Goal: Browse casually

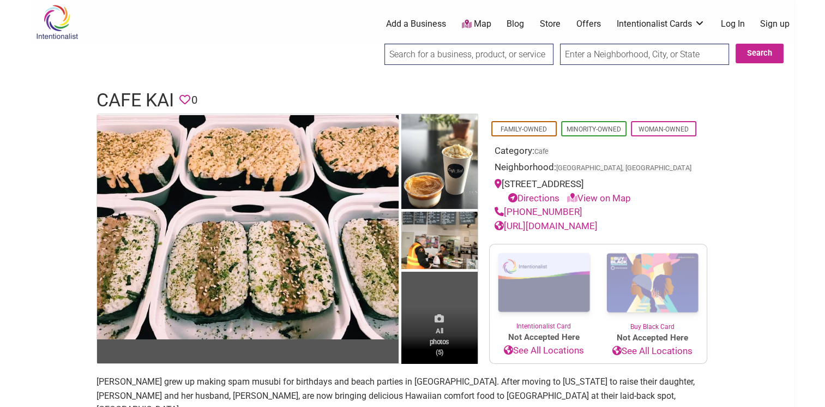
click at [443, 326] on span "All photos (5)" at bounding box center [439, 340] width 20 height 31
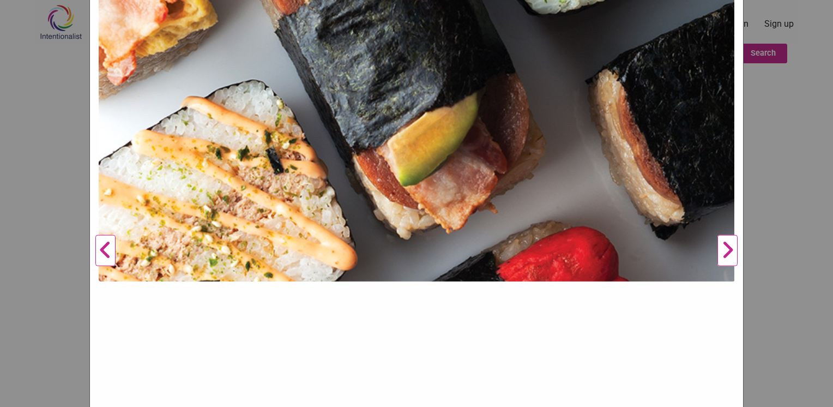
scroll to position [273, 0]
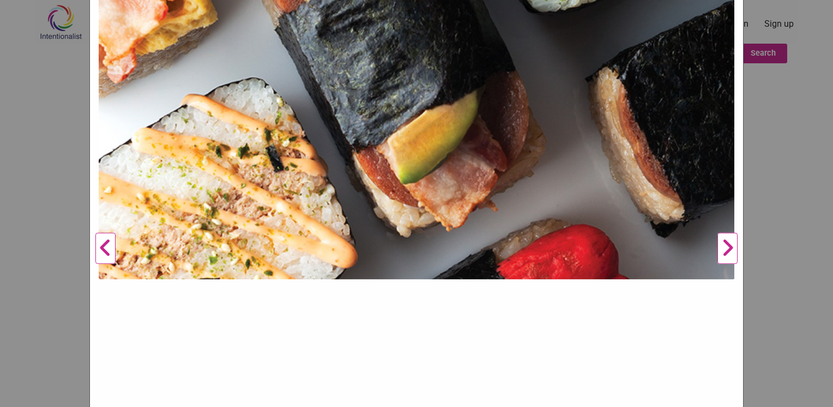
click at [725, 251] on button "Next" at bounding box center [727, 248] width 30 height 804
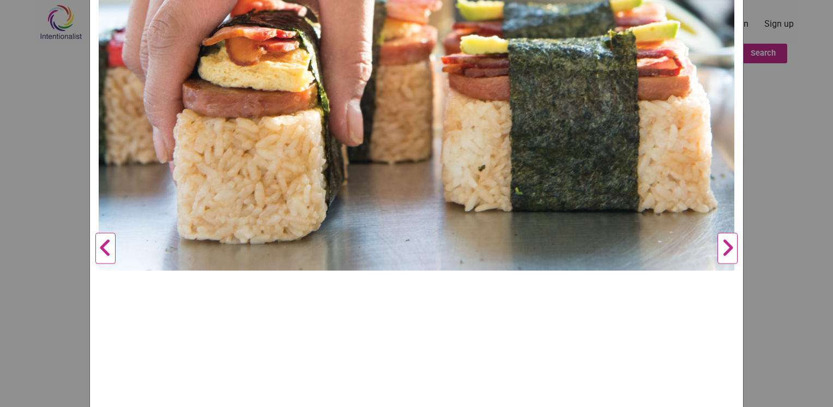
click at [722, 252] on button "Next" at bounding box center [727, 248] width 30 height 804
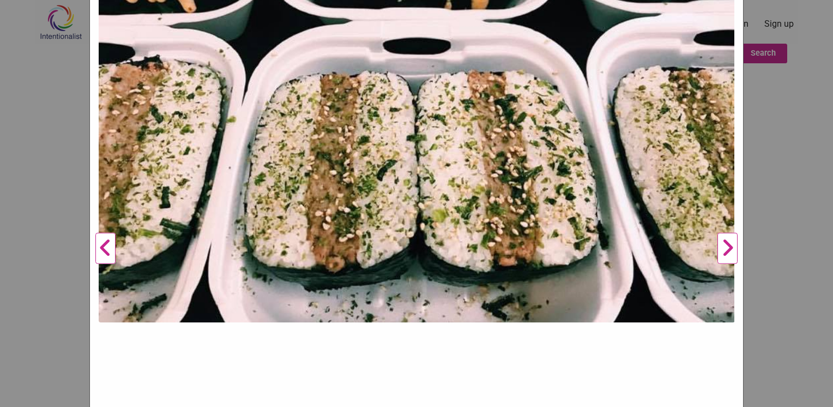
click at [722, 252] on button "Next" at bounding box center [727, 248] width 30 height 804
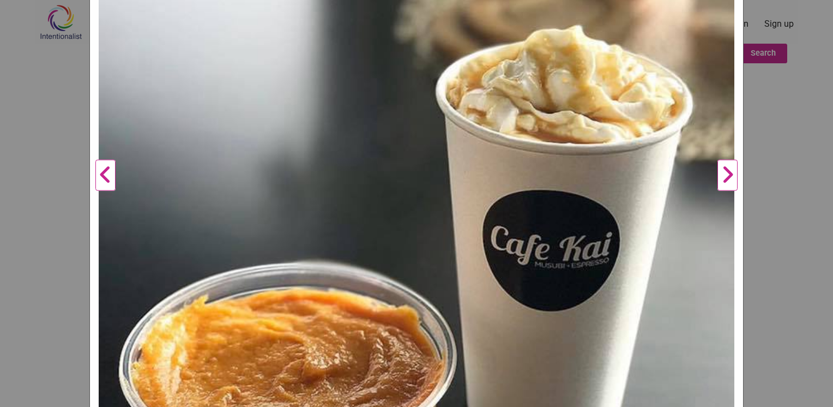
scroll to position [323, 0]
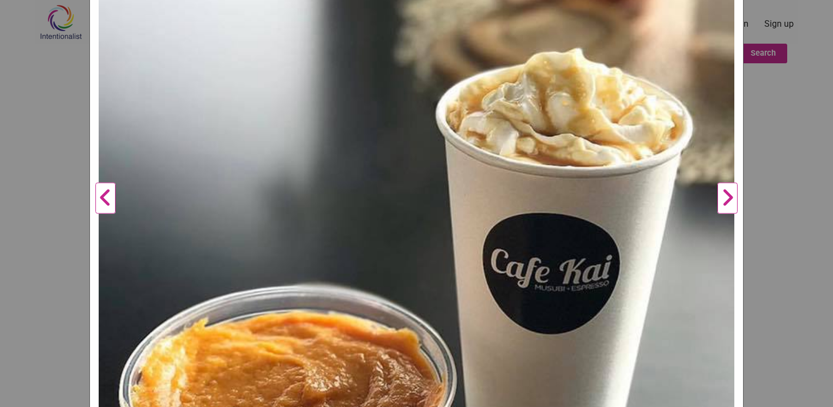
click at [727, 199] on button "Next" at bounding box center [727, 198] width 30 height 804
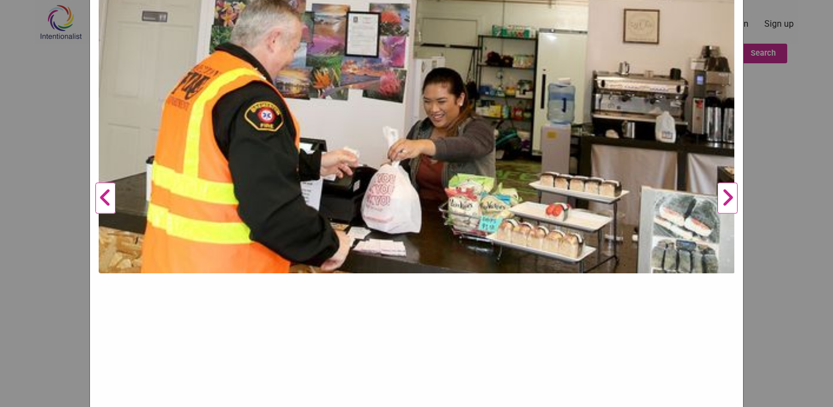
click at [726, 199] on button "Next" at bounding box center [727, 198] width 30 height 804
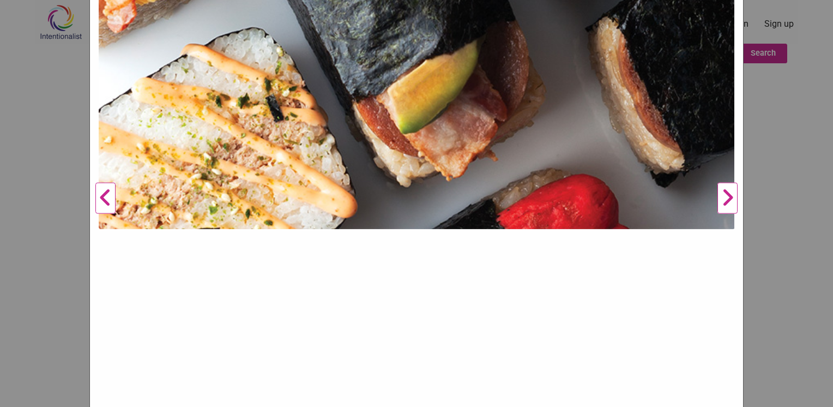
click at [726, 199] on button "Next" at bounding box center [727, 198] width 30 height 804
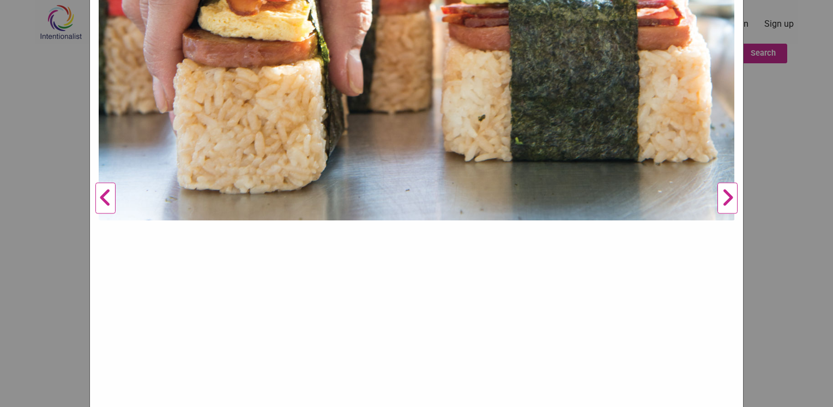
click at [726, 199] on button "Next" at bounding box center [727, 198] width 30 height 804
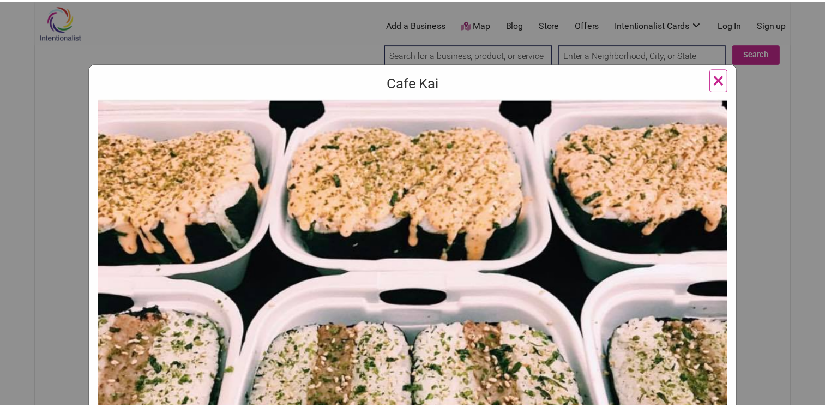
scroll to position [0, 0]
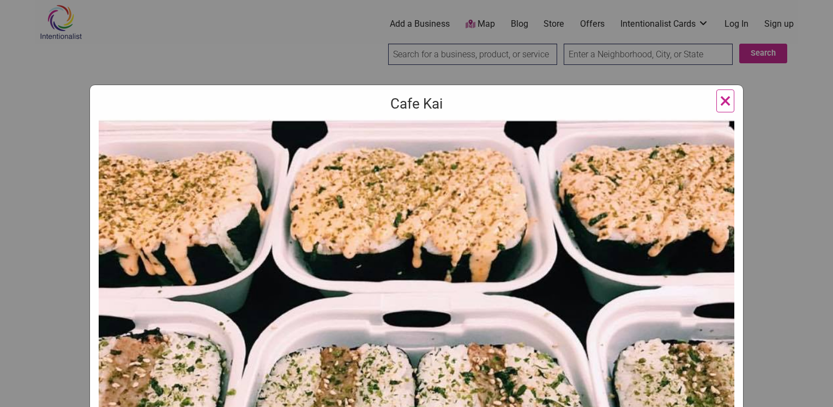
click at [720, 105] on span "×" at bounding box center [724, 101] width 11 height 26
